Goal: Find specific fact

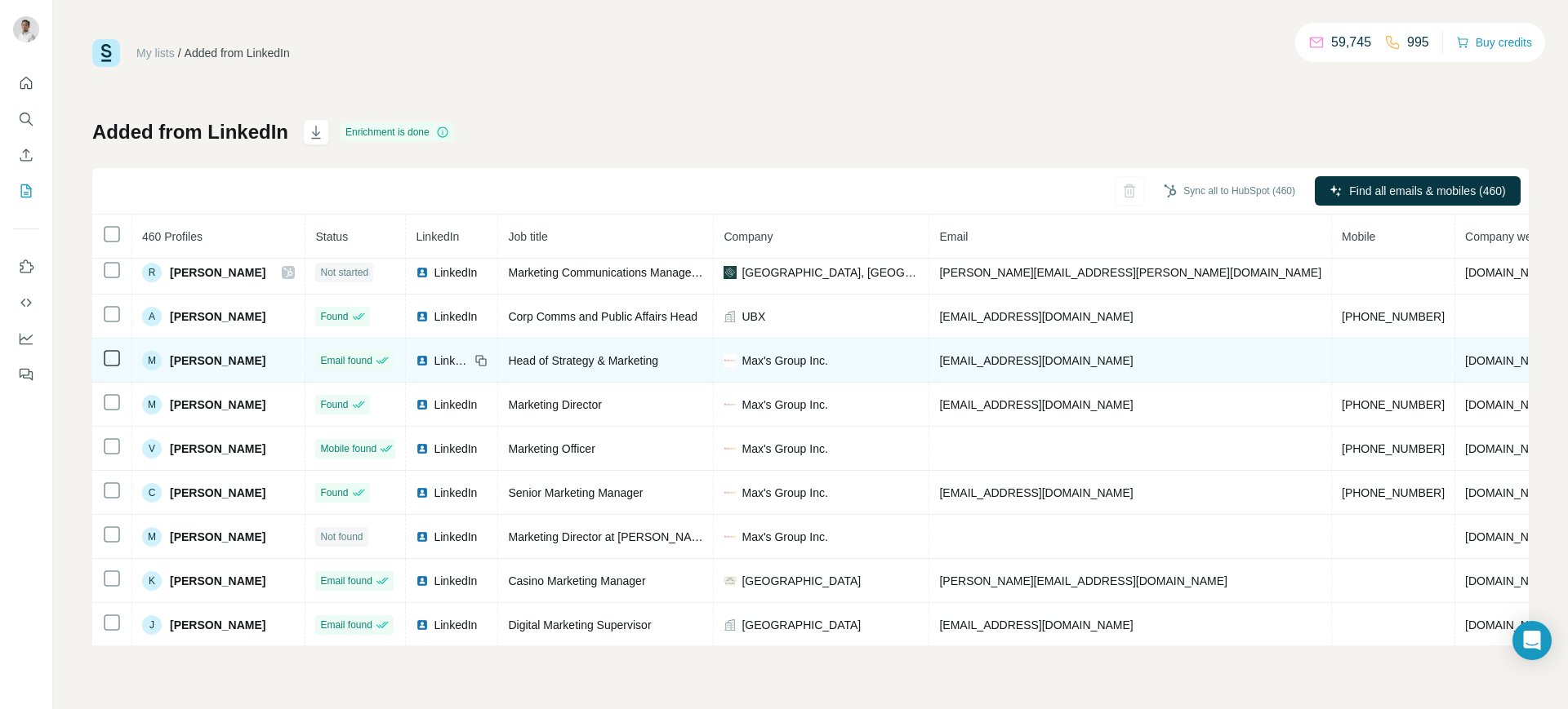
scroll to position [53, 0]
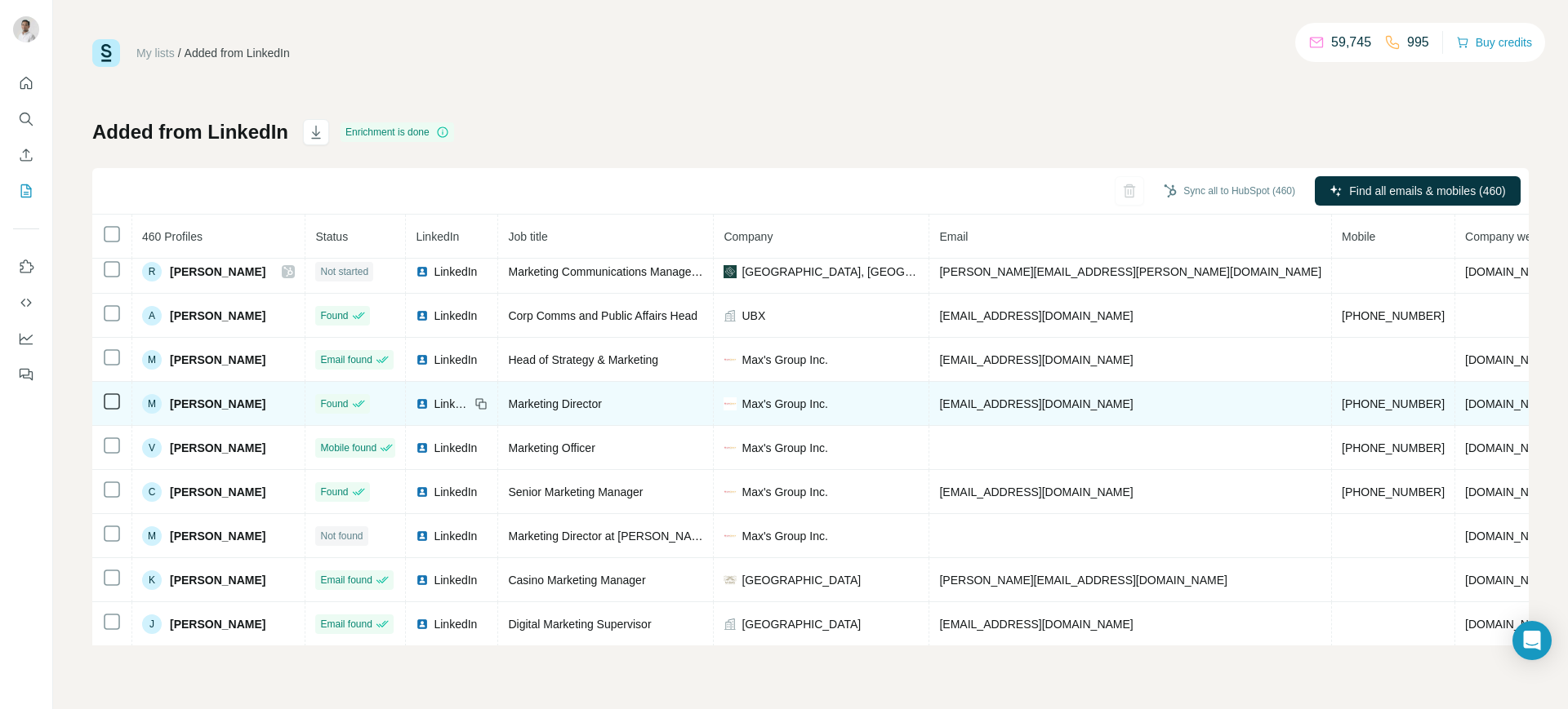
click at [1342, 400] on span "[PHONE_NUMBER]" at bounding box center [1393, 403] width 103 height 13
copy span "[PHONE_NUMBER]"
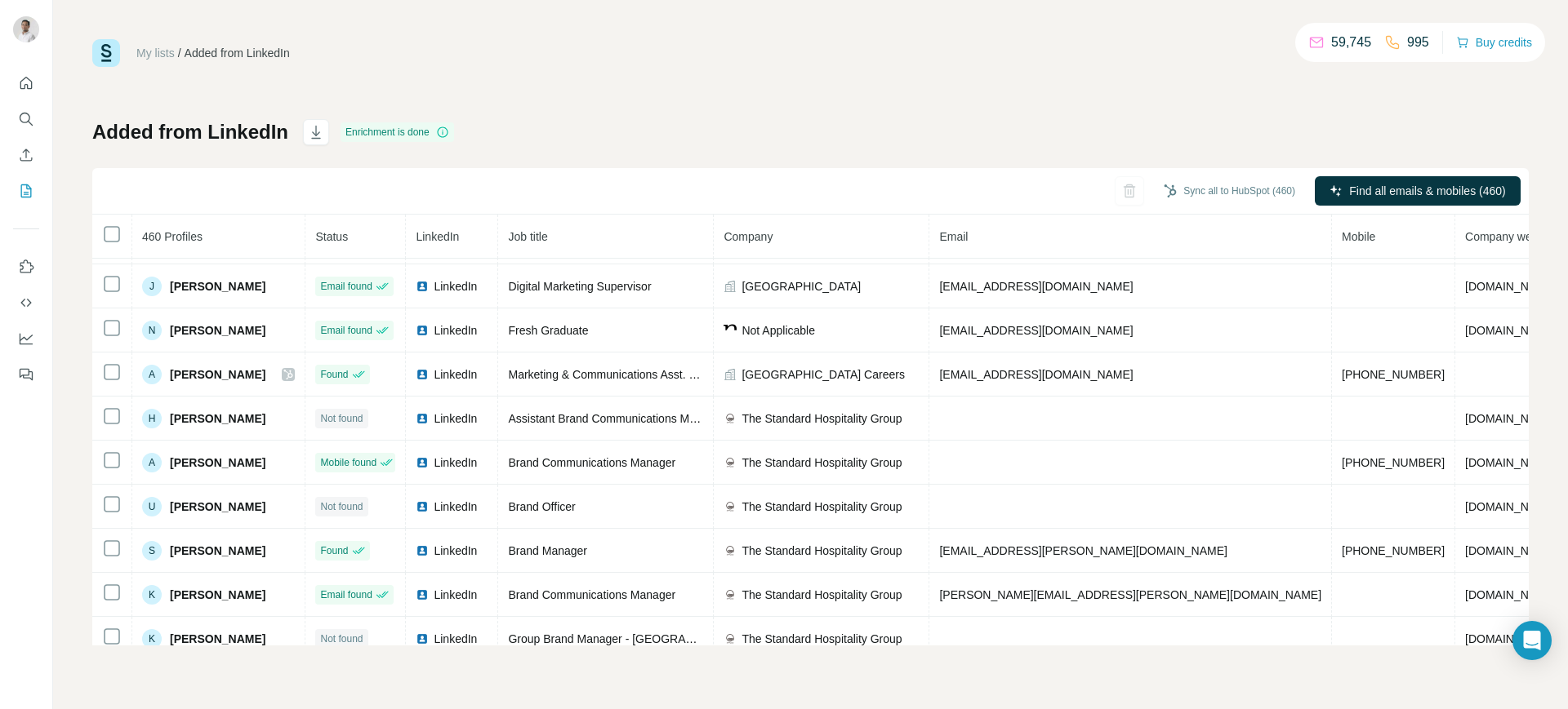
scroll to position [392, 0]
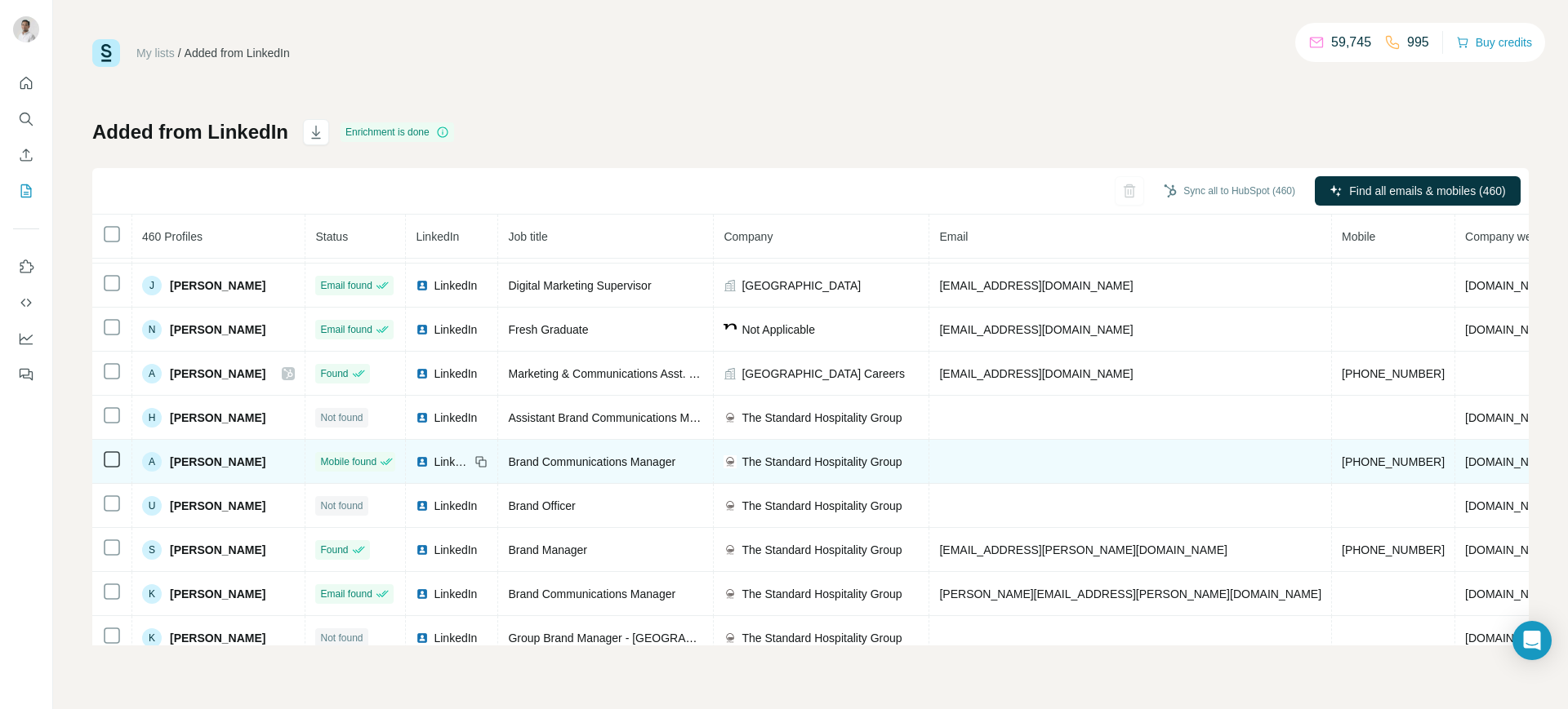
click at [1342, 463] on span "[PHONE_NUMBER]" at bounding box center [1393, 461] width 103 height 13
copy span "[PHONE_NUMBER]"
